Goal: Entertainment & Leisure: Browse casually

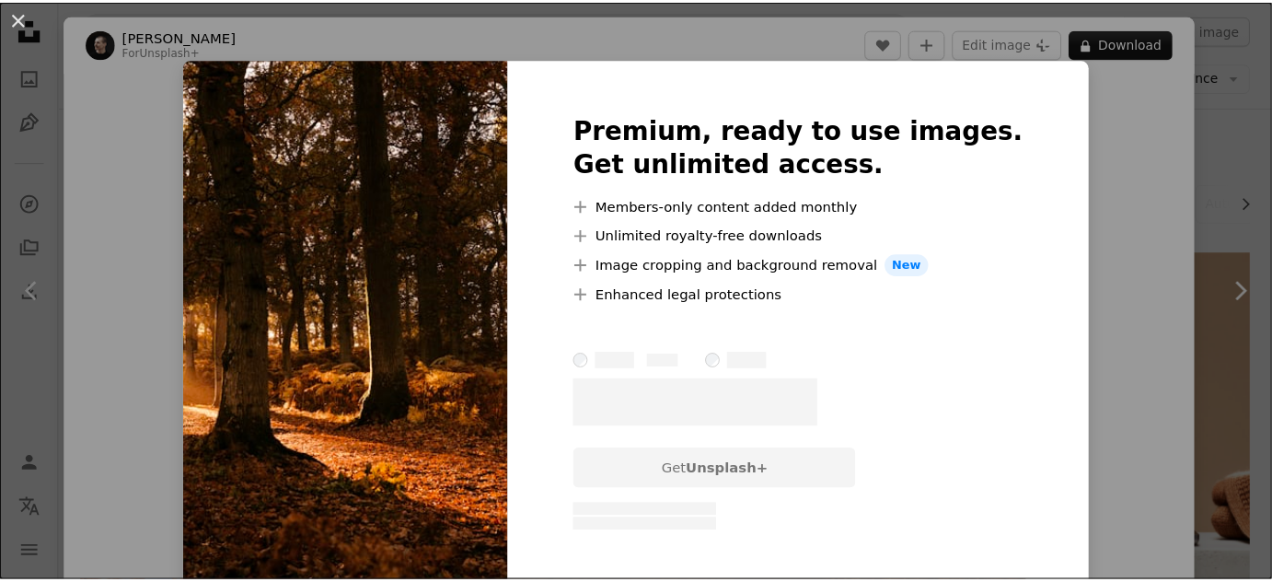
scroll to position [81, 0]
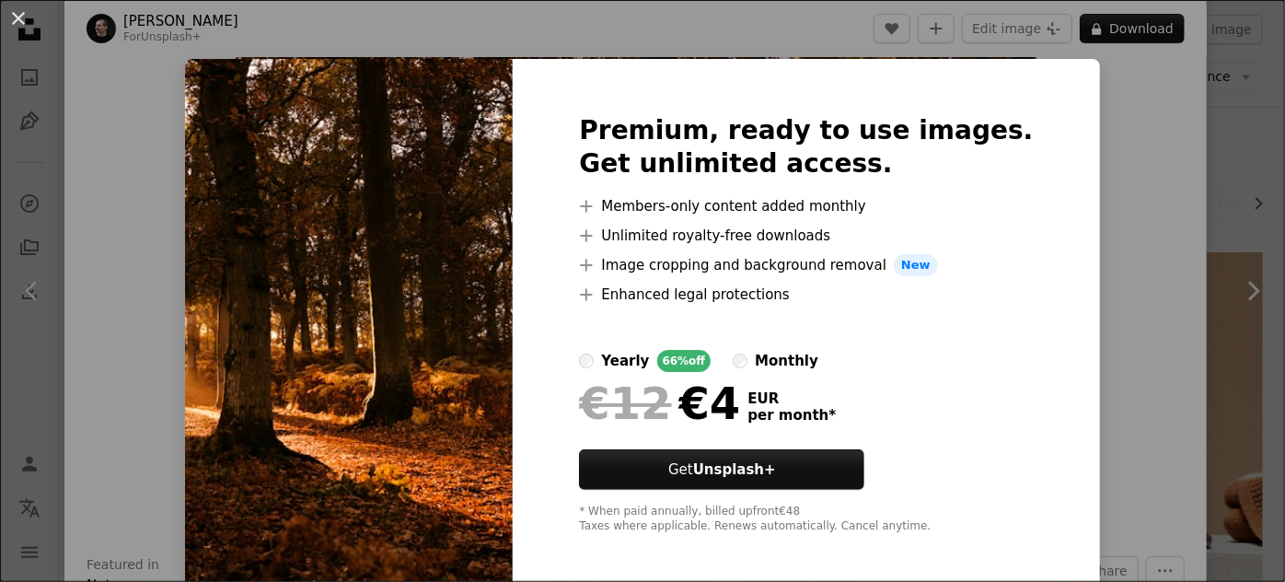
click at [1082, 243] on div "An X shape Premium, ready to use images. Get unlimited access. A plus sign Memb…" at bounding box center [642, 291] width 1285 height 582
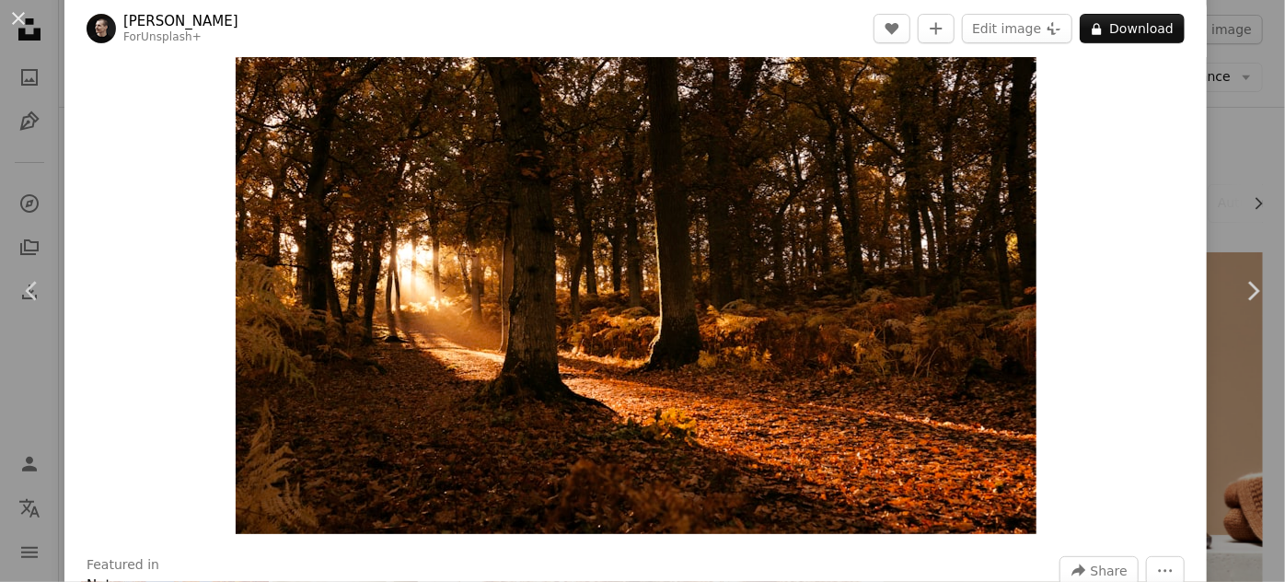
click at [1224, 146] on div "An X shape Chevron left Chevron right [PERSON_NAME] For Unsplash+ A heart A plu…" at bounding box center [642, 291] width 1285 height 582
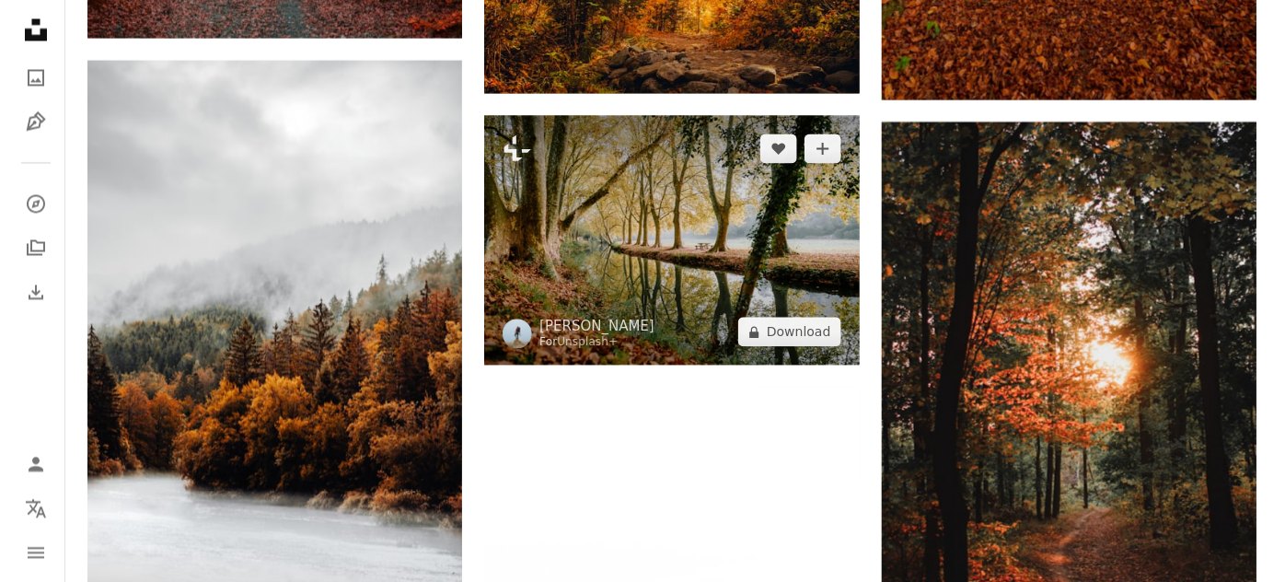
scroll to position [1227, 0]
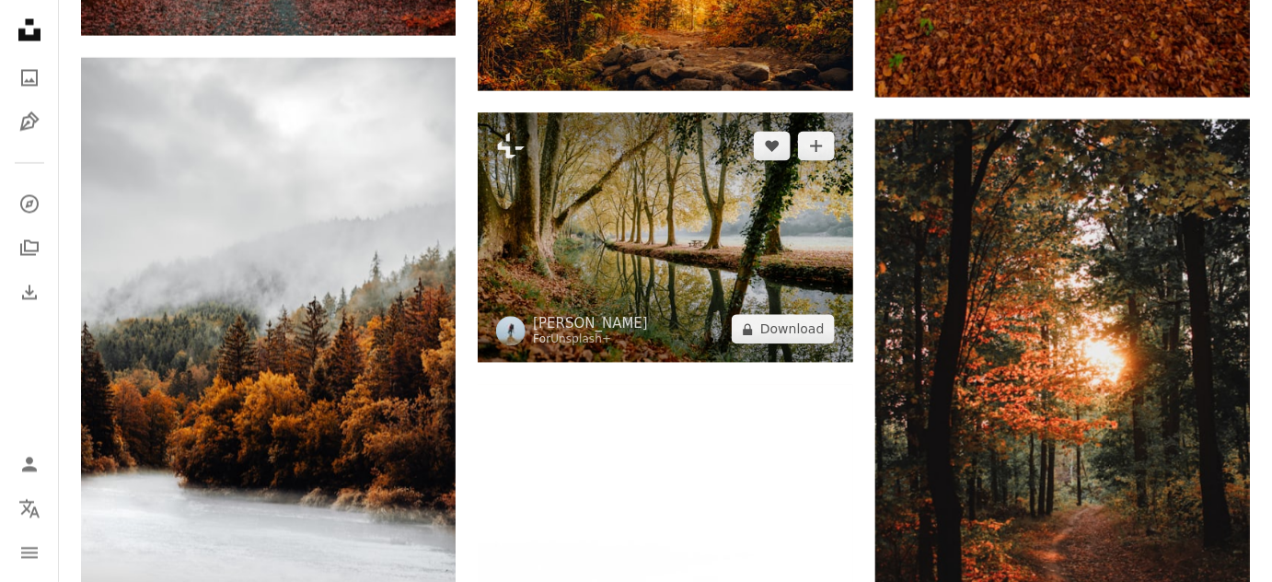
click at [667, 264] on img at bounding box center [665, 236] width 374 height 249
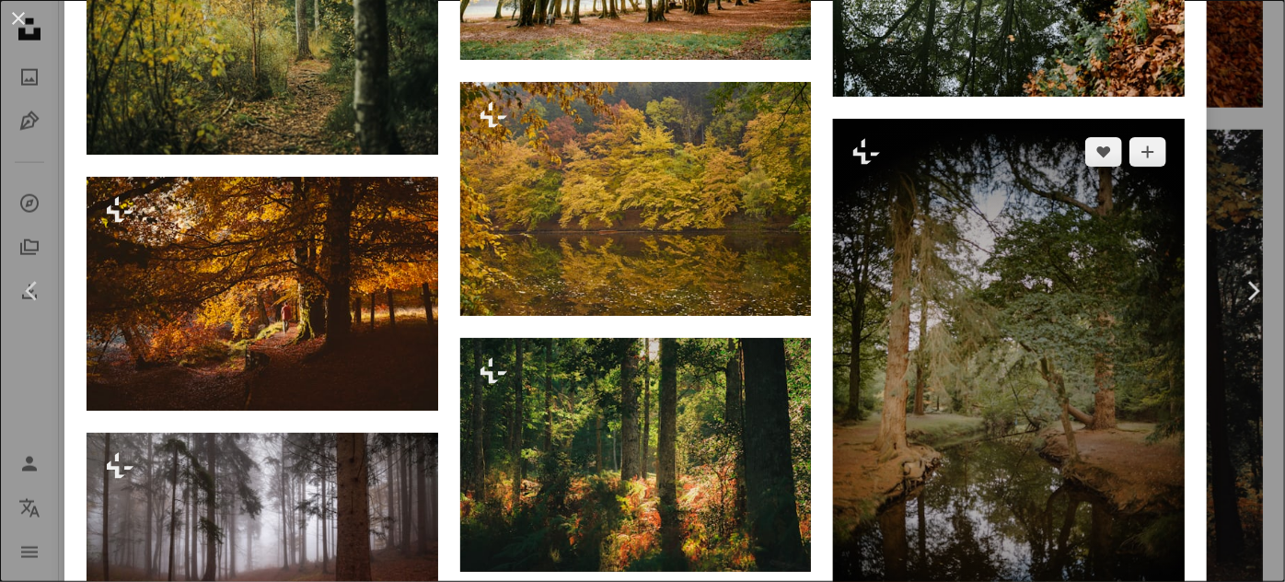
scroll to position [1784, 0]
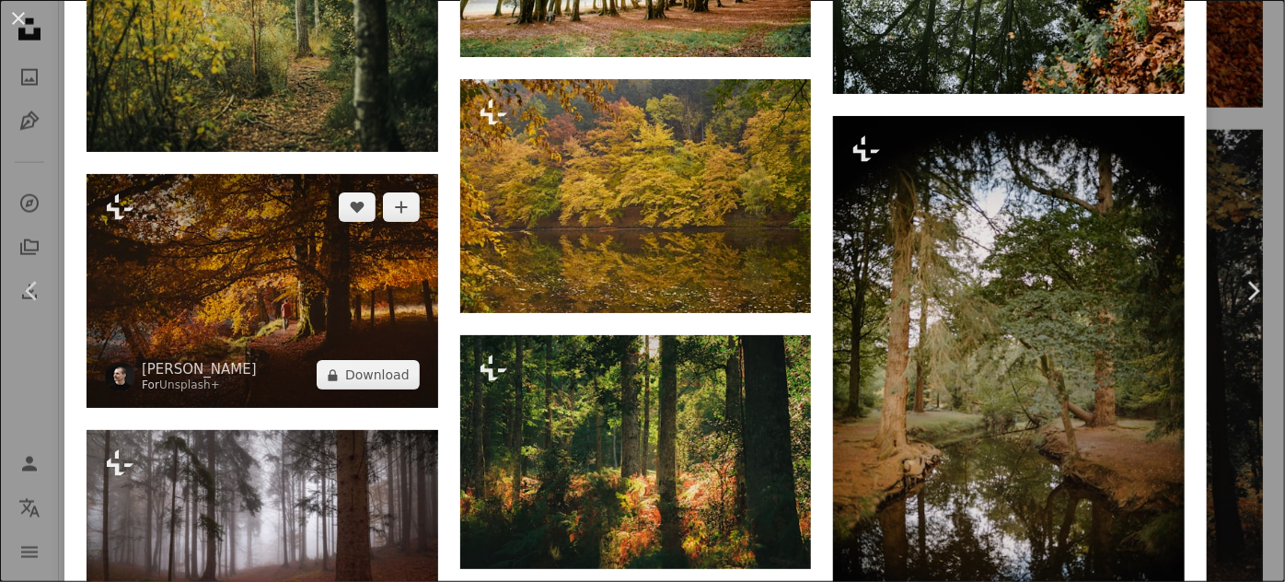
click at [219, 291] on img at bounding box center [261, 291] width 351 height 235
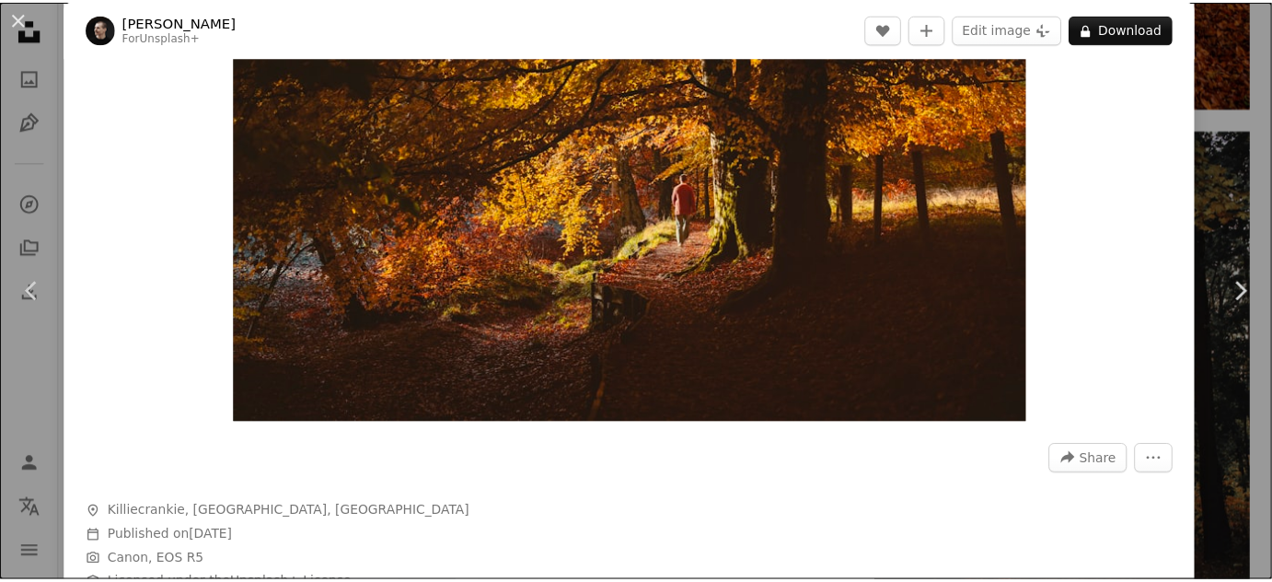
scroll to position [223, 0]
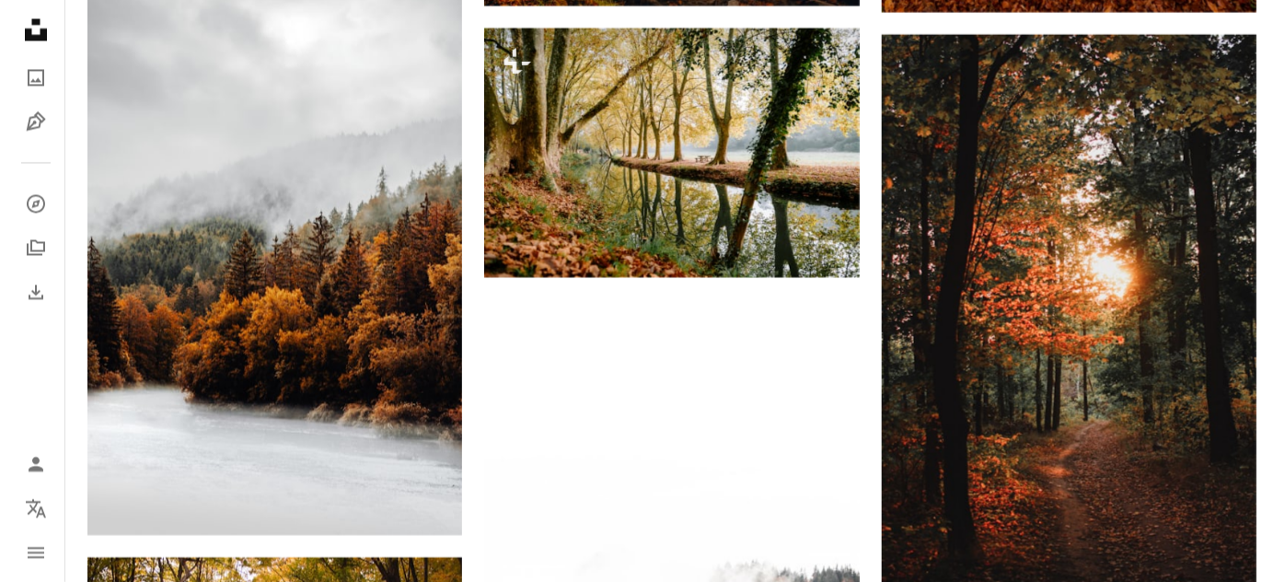
scroll to position [1673, 0]
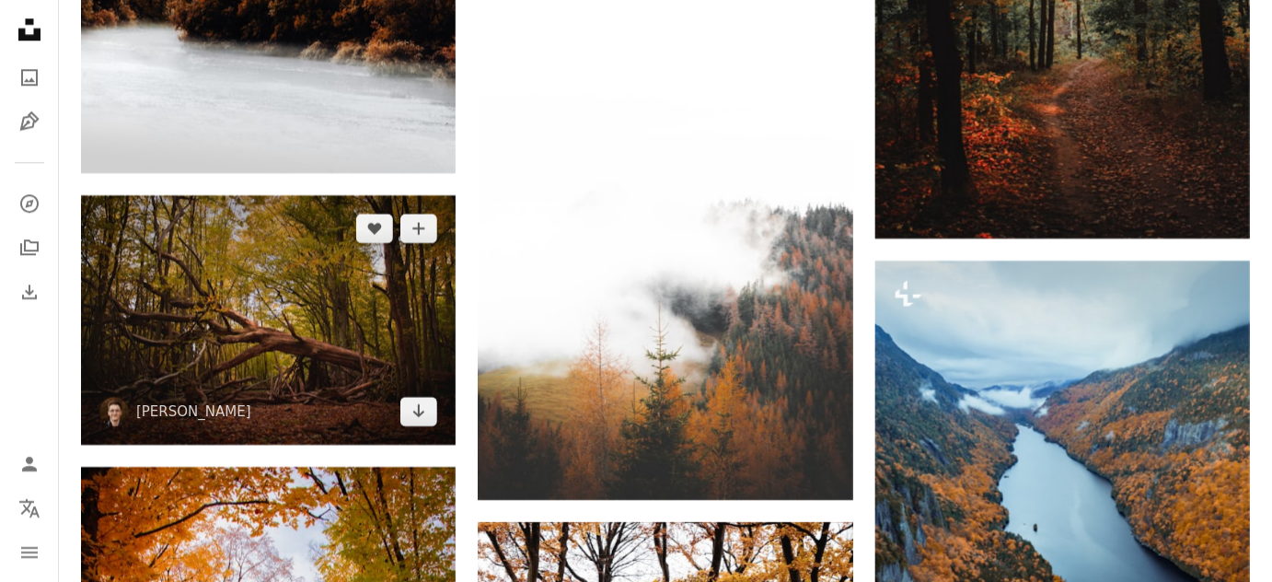
click at [230, 324] on img at bounding box center [268, 319] width 374 height 249
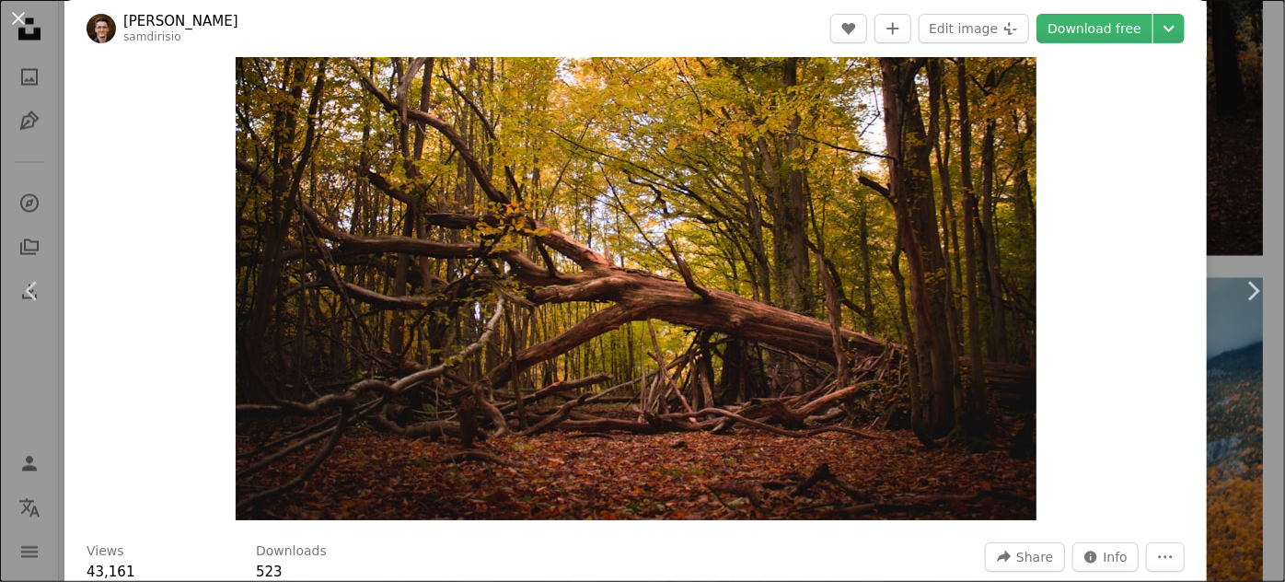
scroll to position [111, 0]
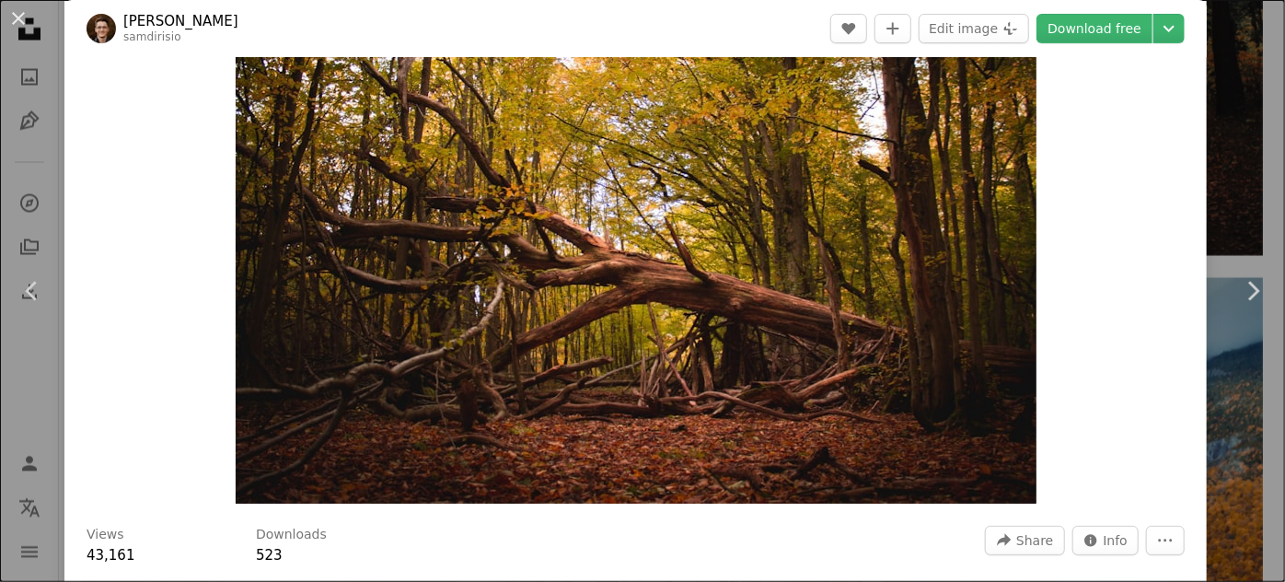
click at [655, 233] on img "Zoom in on this image" at bounding box center [636, 237] width 801 height 534
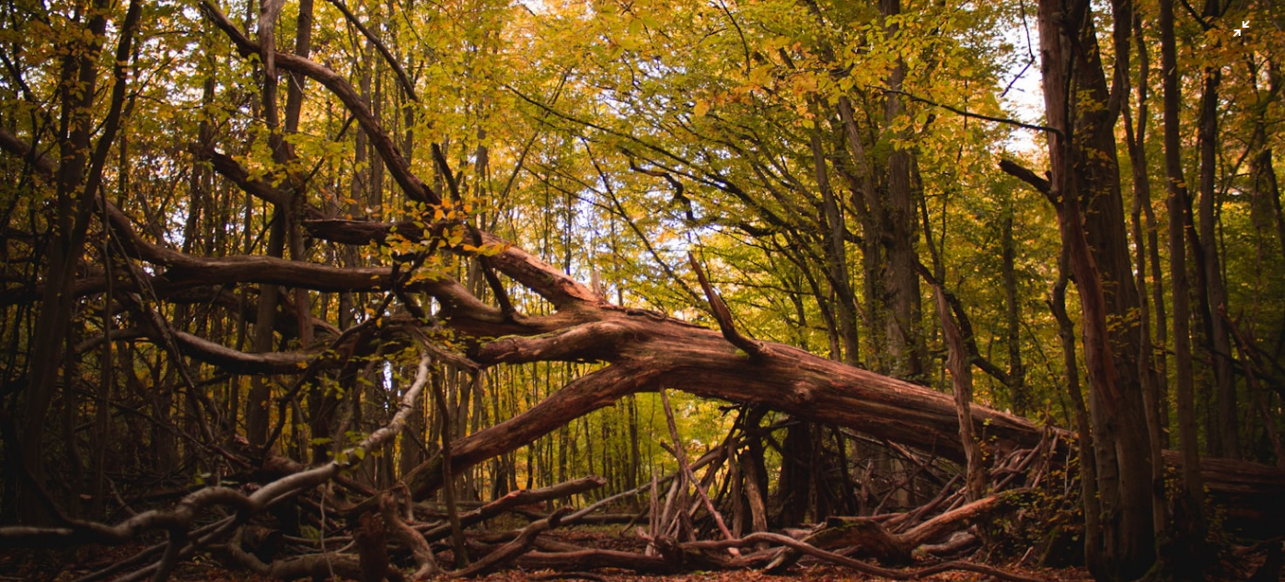
scroll to position [34, 0]
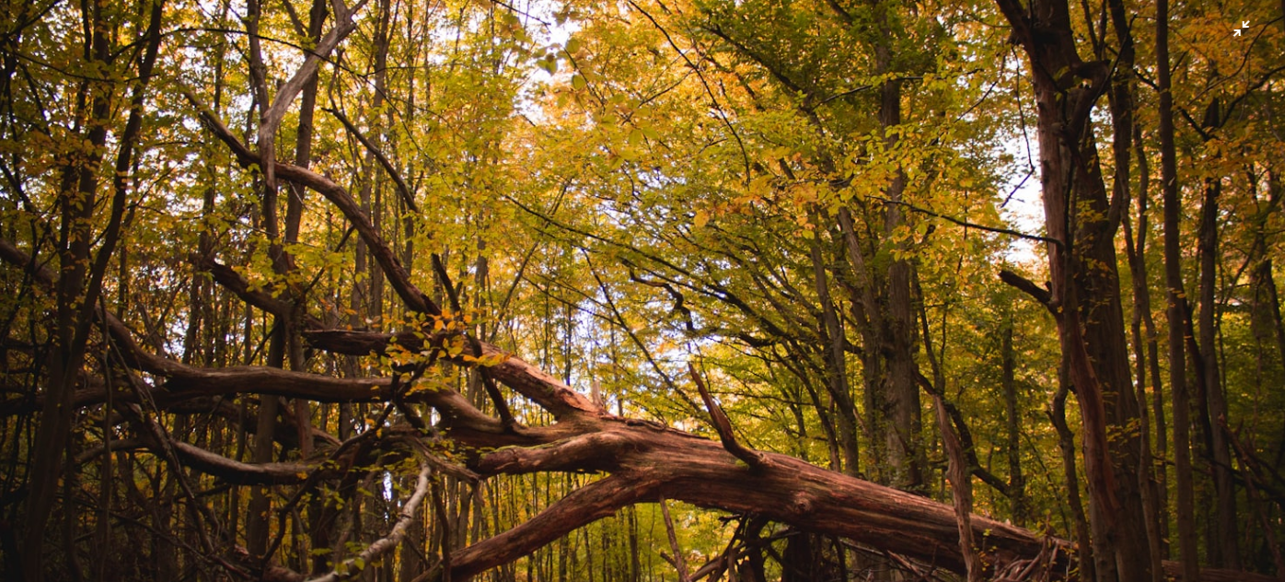
click at [1234, 25] on img "Zoom out on this image" at bounding box center [642, 394] width 1286 height 858
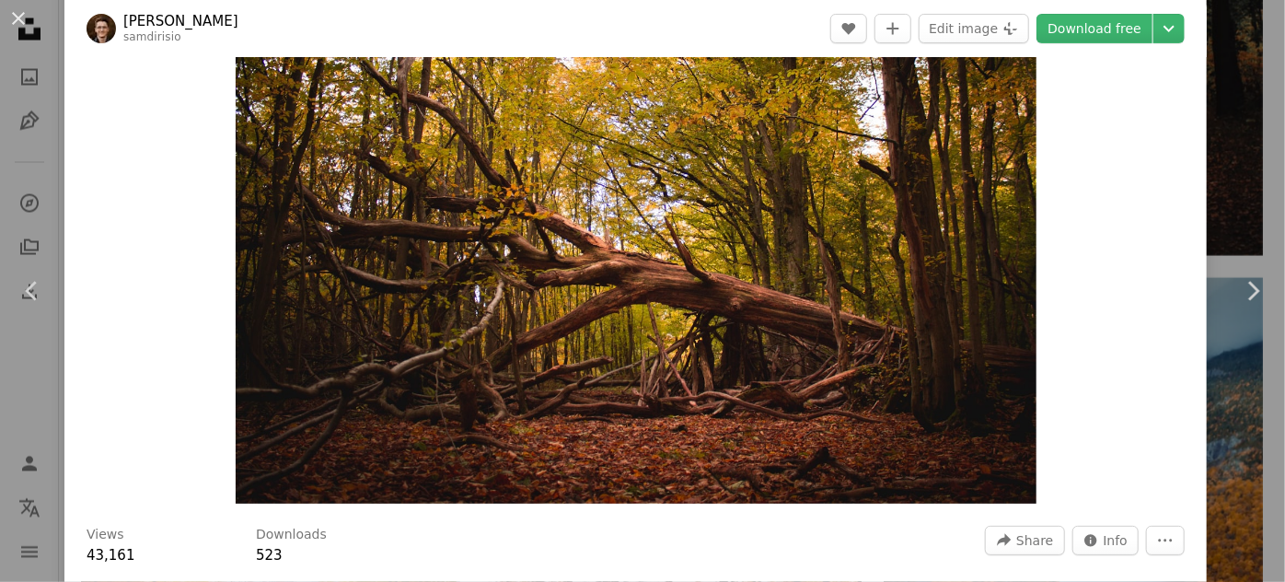
scroll to position [81, 0]
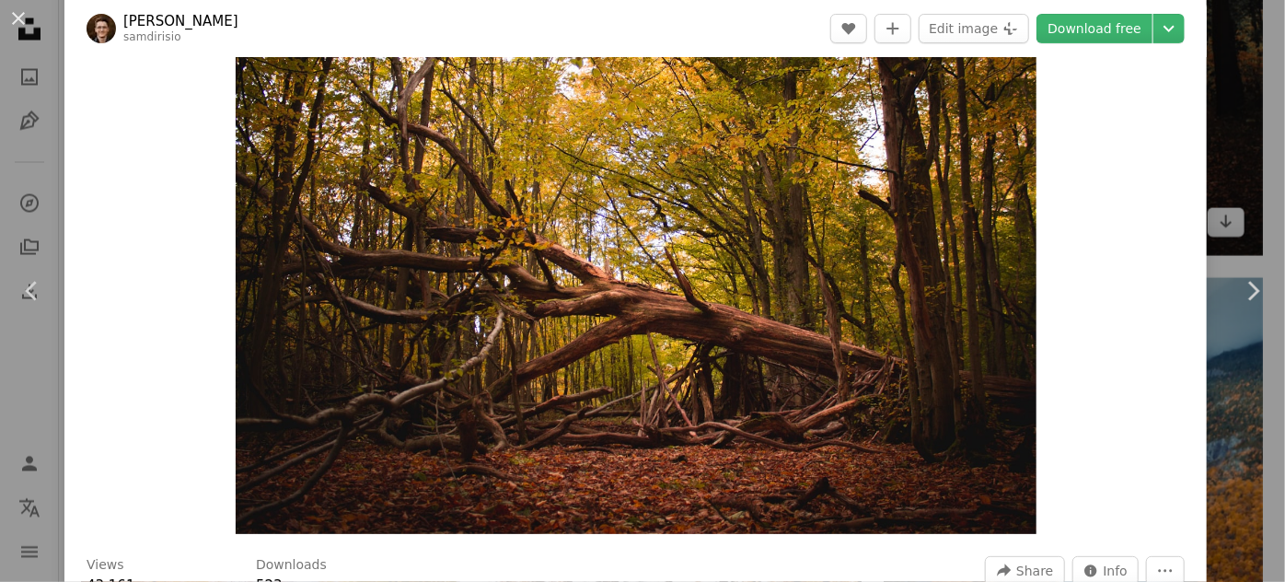
click at [1224, 149] on div "An X shape Chevron left Chevron right [PERSON_NAME] samdirisio A heart A plus s…" at bounding box center [642, 291] width 1285 height 582
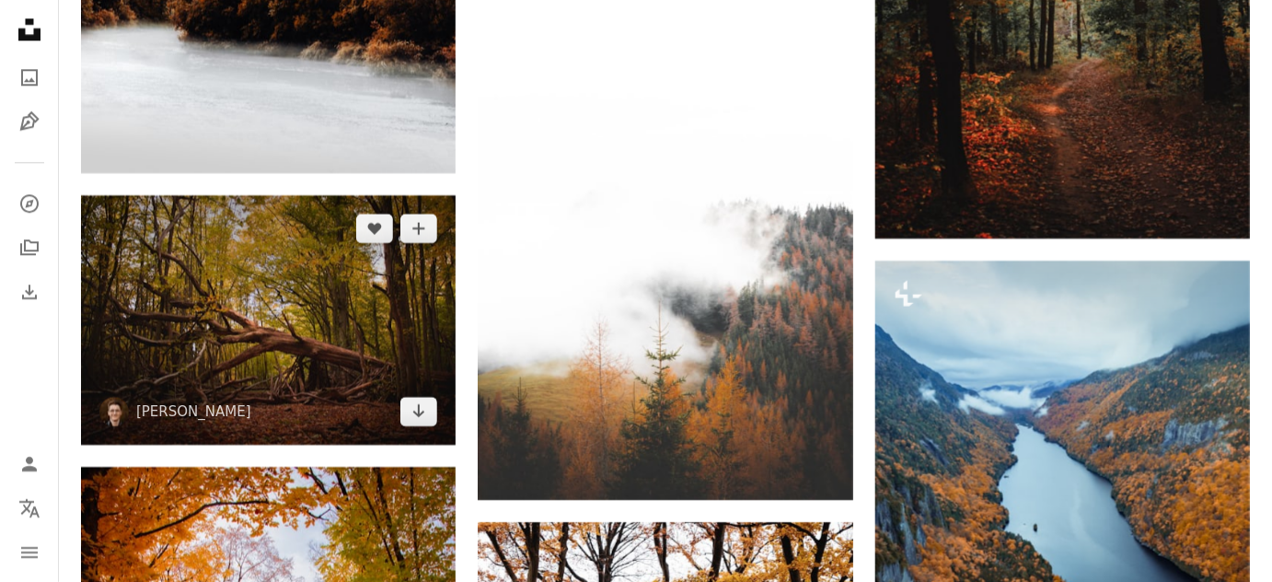
click at [304, 333] on img at bounding box center [268, 319] width 374 height 249
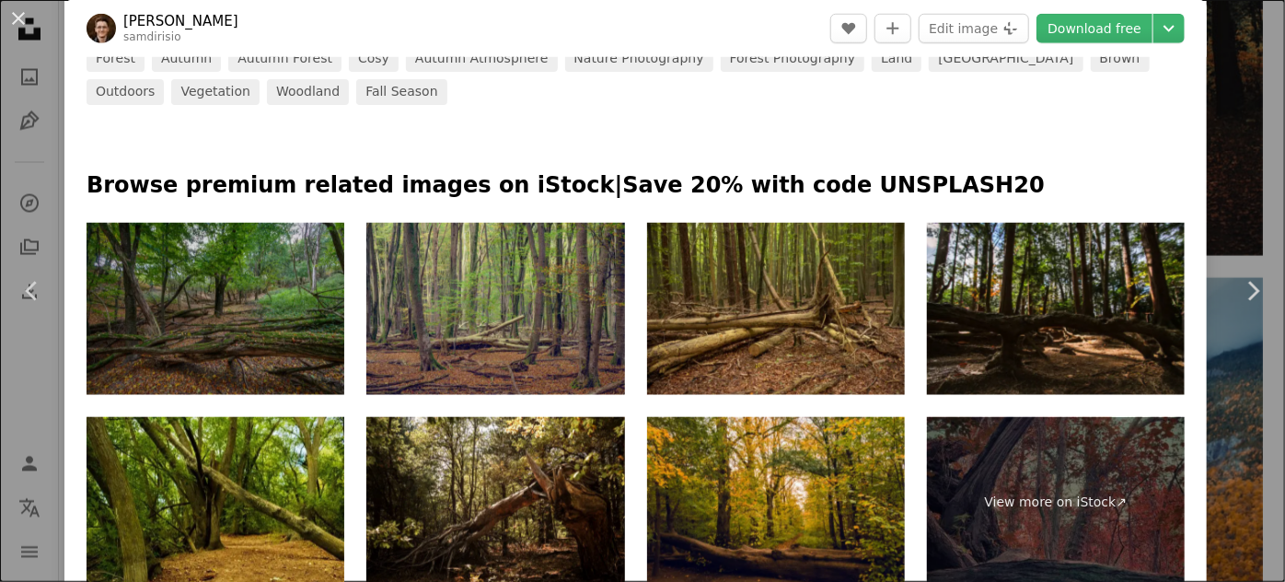
scroll to position [892, 0]
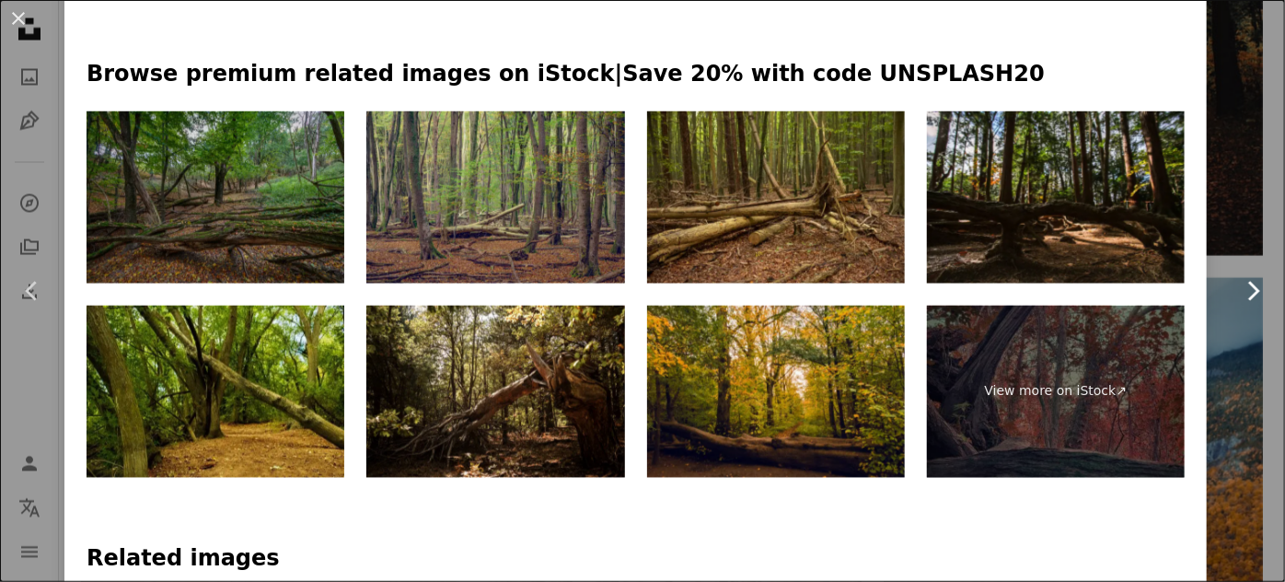
click at [1235, 253] on link "Chevron right" at bounding box center [1252, 290] width 64 height 177
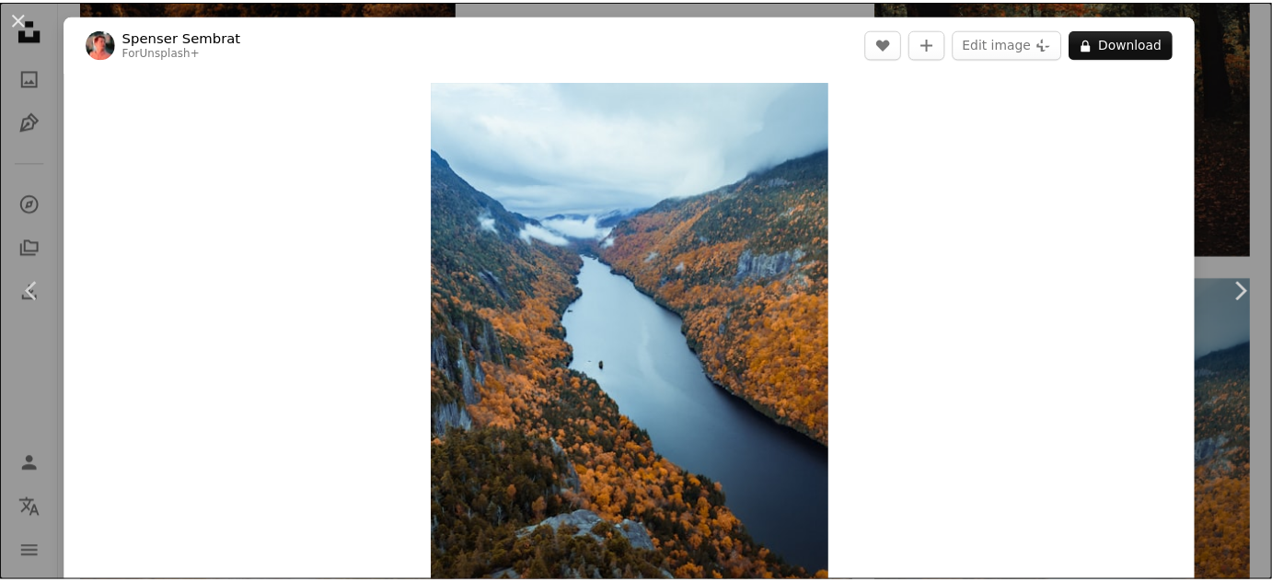
scroll to position [111, 0]
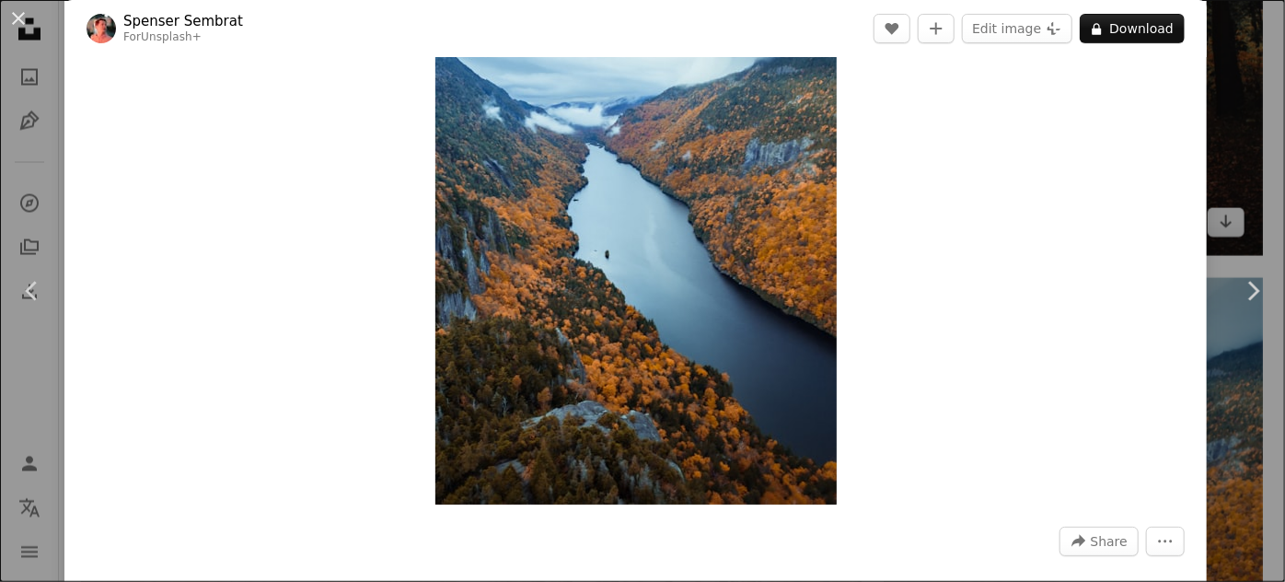
click at [1222, 63] on div "An X shape Chevron left Chevron right [PERSON_NAME] For Unsplash+ A heart A plu…" at bounding box center [642, 291] width 1285 height 582
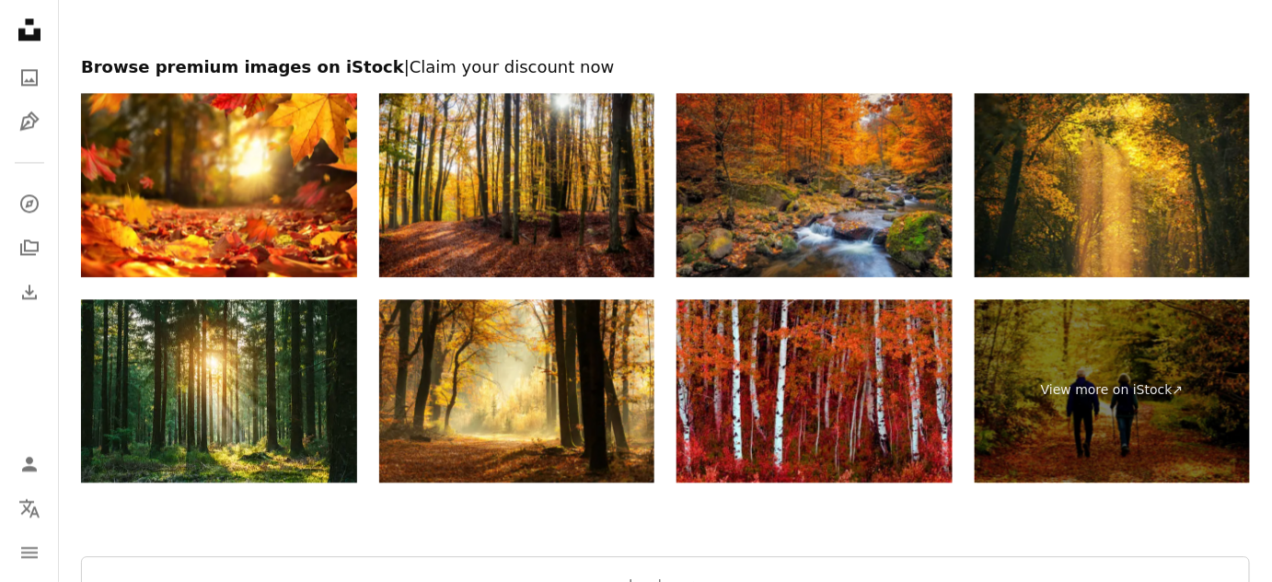
scroll to position [6134, 0]
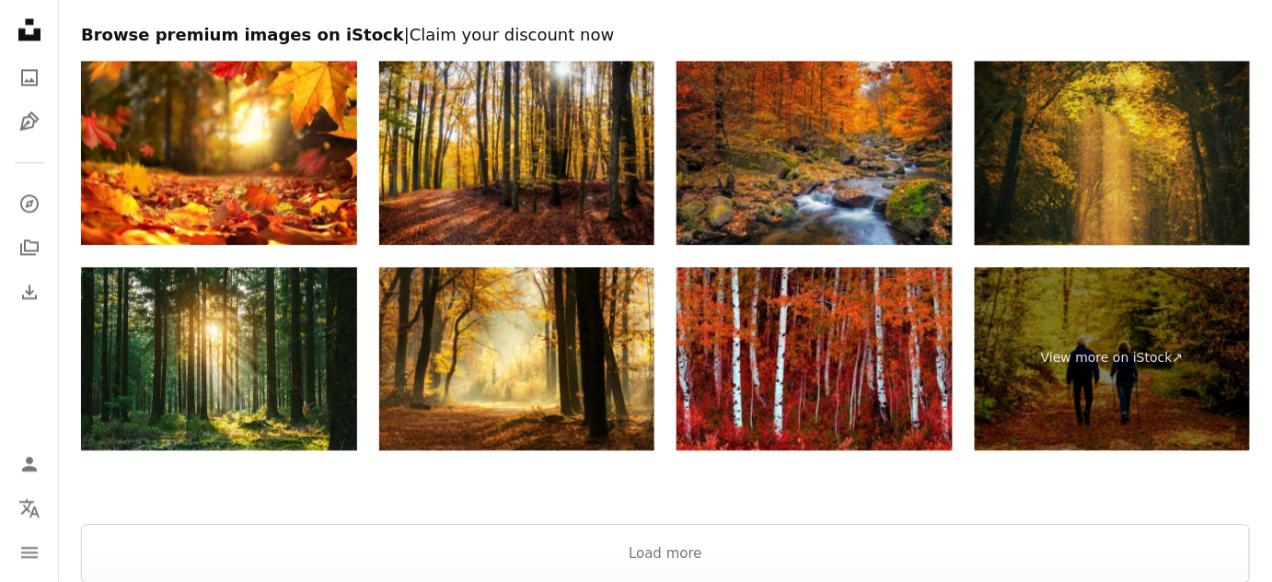
click at [1211, 144] on img at bounding box center [1112, 153] width 276 height 184
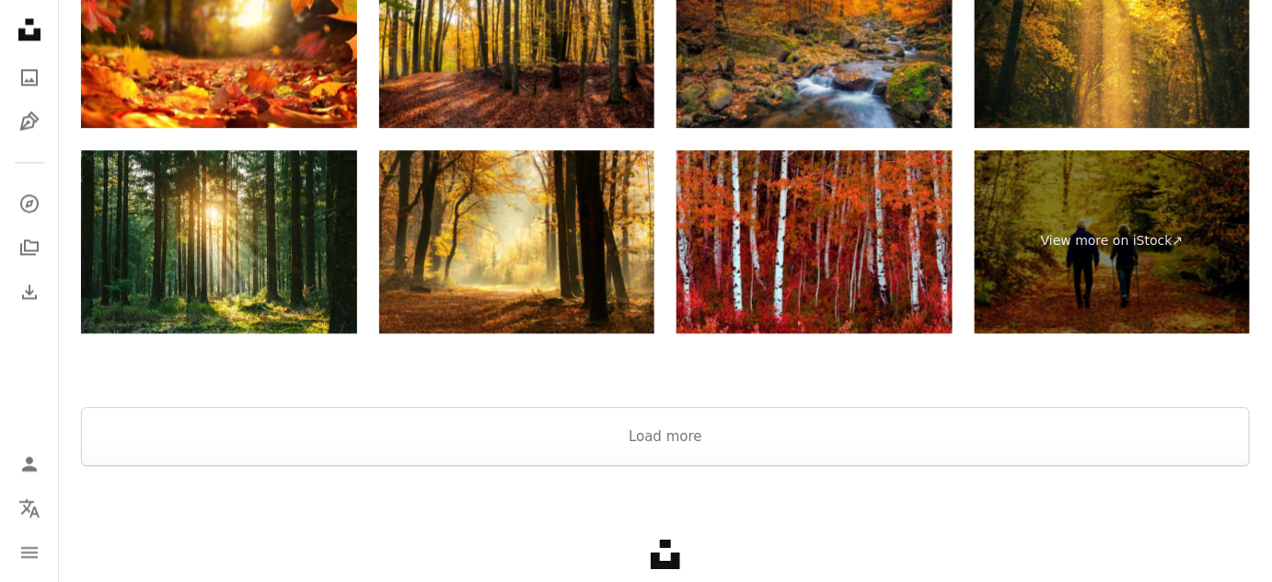
scroll to position [6350, 0]
